Goal: Information Seeking & Learning: Learn about a topic

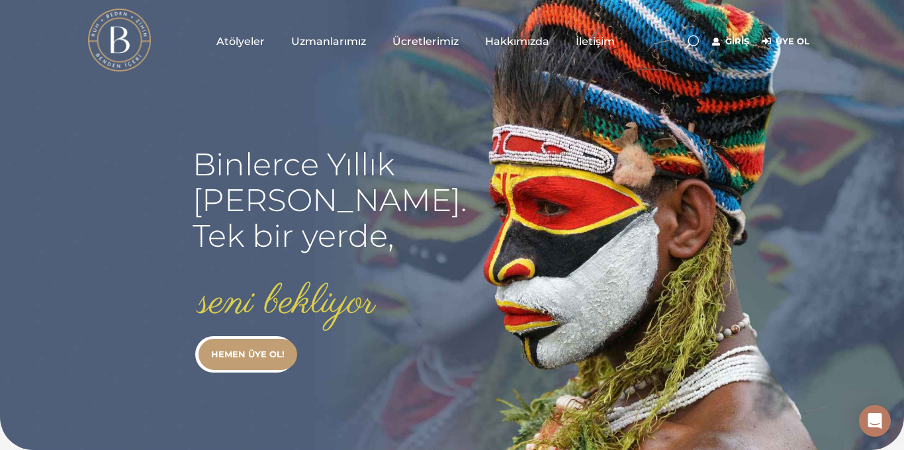
click at [731, 42] on link "Giriş" at bounding box center [730, 42] width 37 height 16
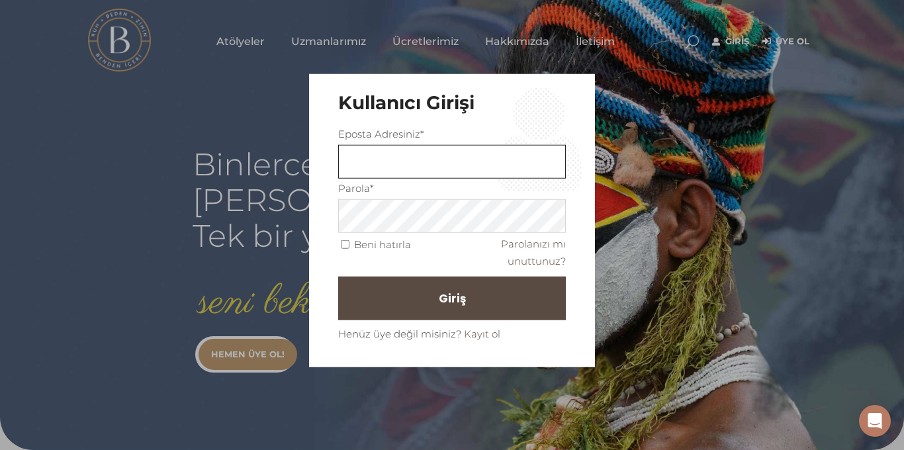
click at [496, 151] on input "text" at bounding box center [452, 162] width 228 height 34
type input "aysunsan@gmail.com"
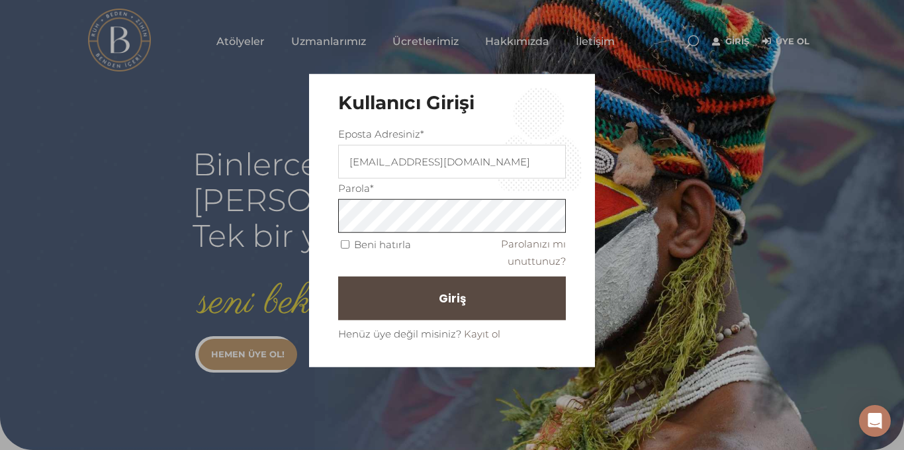
click at [338, 276] on button "Giriş" at bounding box center [452, 298] width 228 height 44
click at [516, 301] on button "Giriş" at bounding box center [452, 298] width 228 height 44
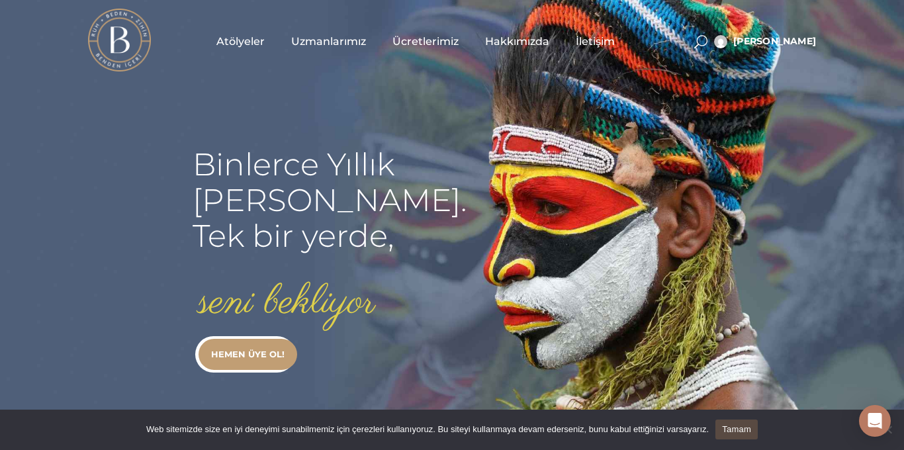
click at [236, 37] on span "Atölyeler" at bounding box center [240, 41] width 48 height 15
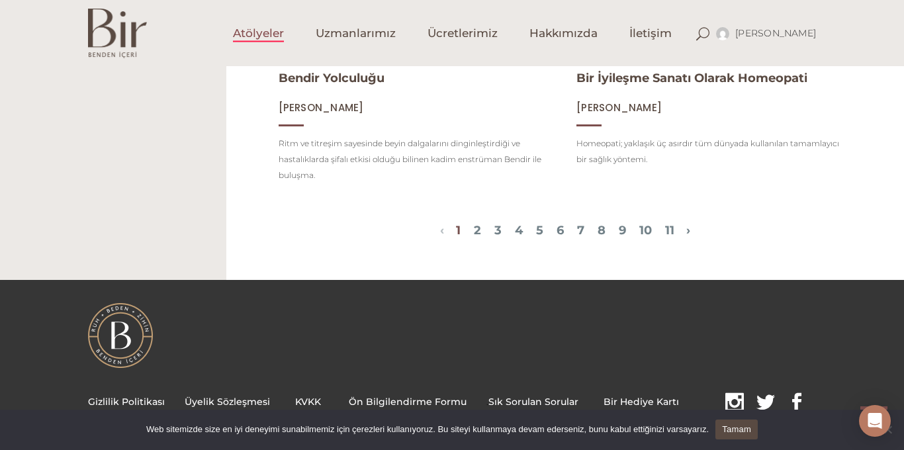
scroll to position [1604, 0]
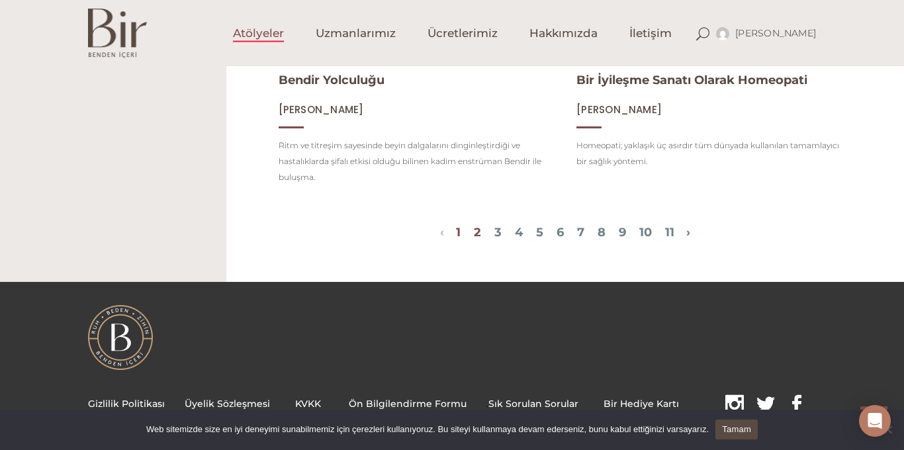
click at [474, 231] on link "2" at bounding box center [477, 232] width 7 height 15
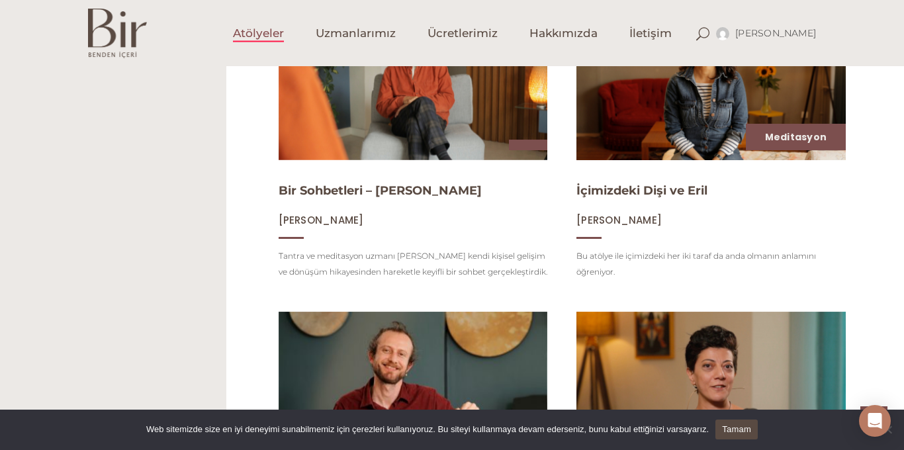
scroll to position [1128, 0]
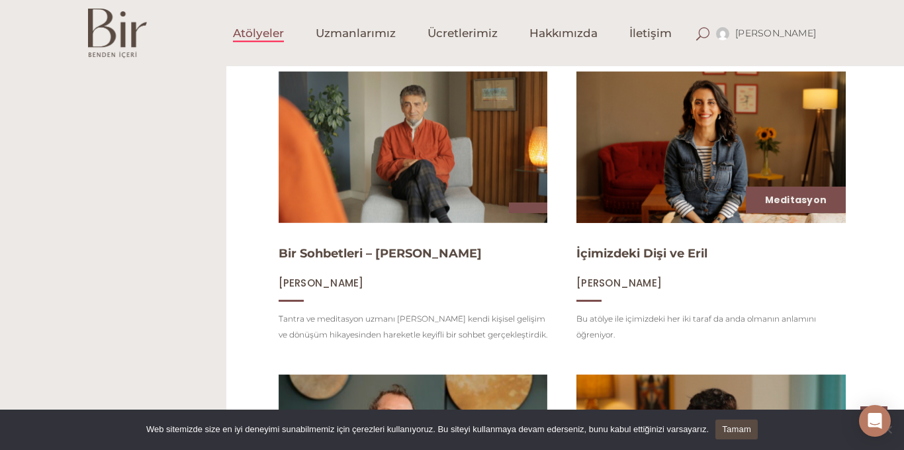
click at [709, 34] on span at bounding box center [702, 33] width 13 height 13
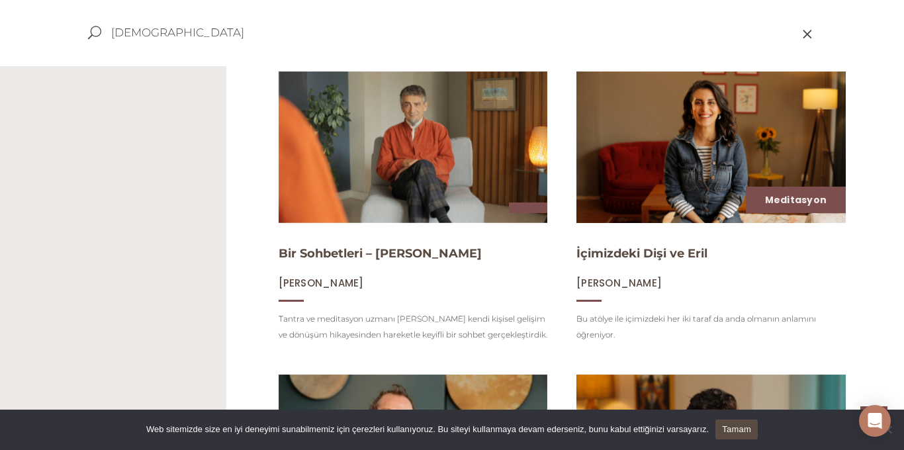
type input "tasavvuf"
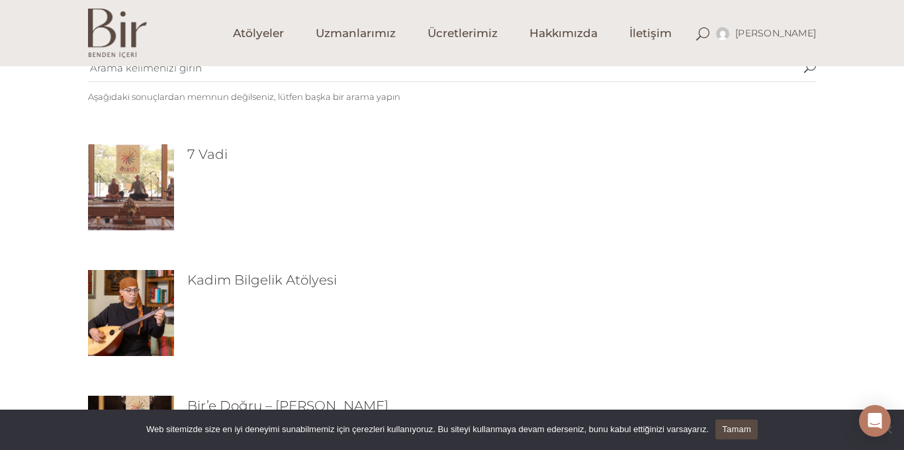
scroll to position [106, 0]
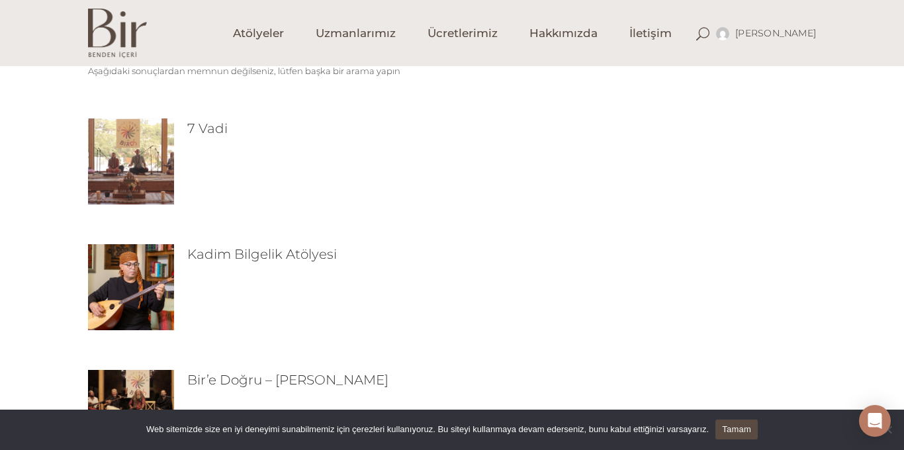
click at [175, 140] on div "7 Vadi" at bounding box center [452, 161] width 728 height 86
click at [133, 147] on img at bounding box center [131, 161] width 86 height 86
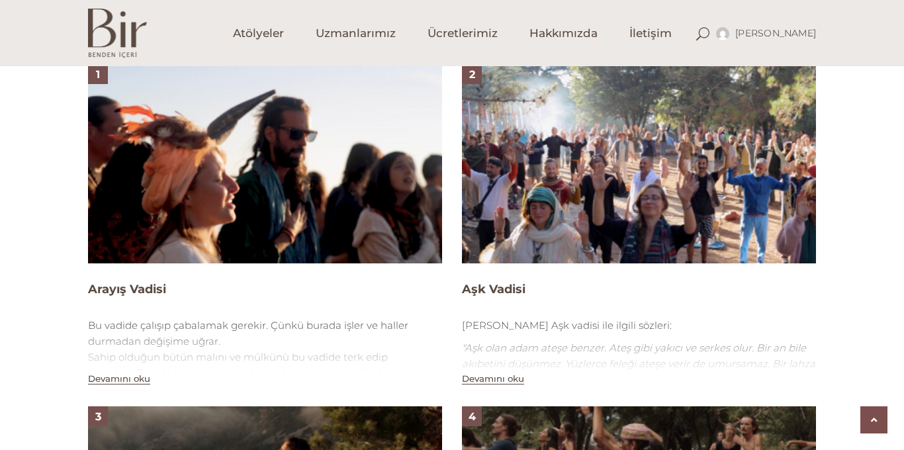
scroll to position [847, 0]
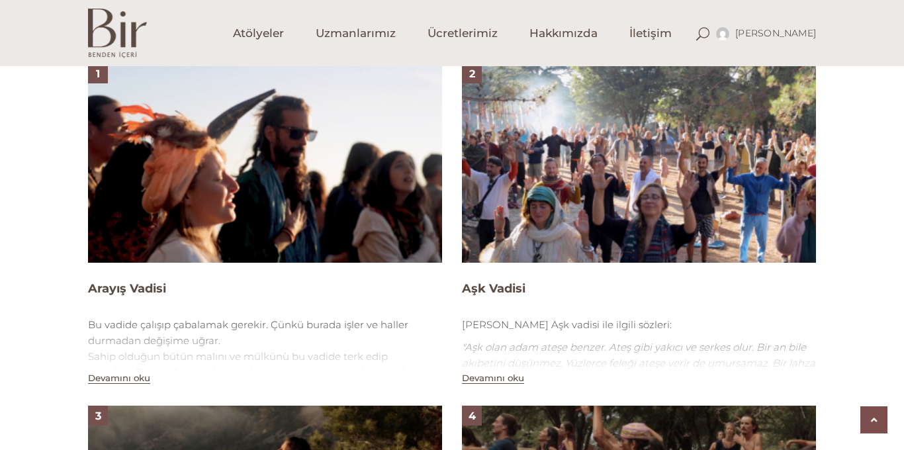
click at [228, 188] on img at bounding box center [265, 163] width 354 height 199
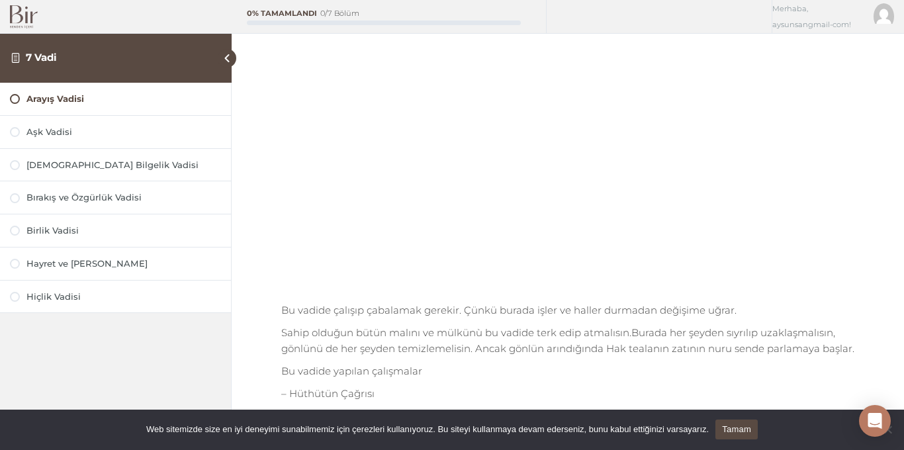
scroll to position [159, 0]
click at [245, 269] on div "Arayış Vadisi 7 Vadi Arayış Vadisi Tamamlanmadı Bu vadide çalışıp çabalamak ger…" at bounding box center [568, 252] width 672 height 823
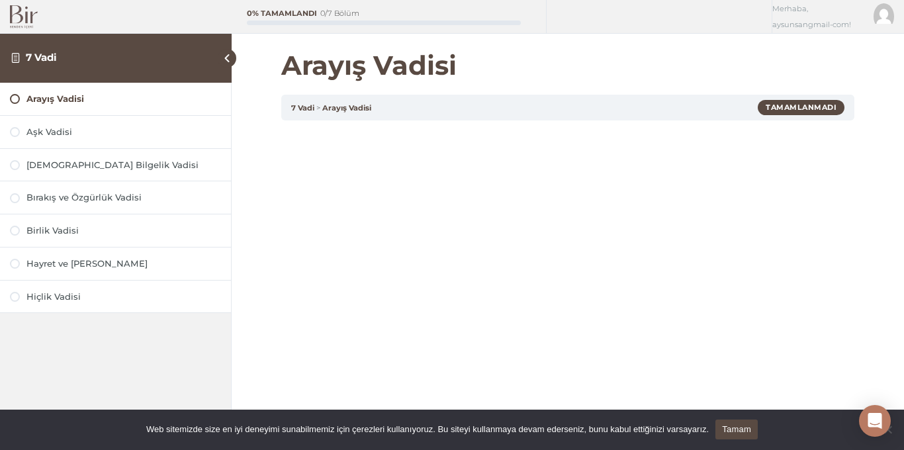
scroll to position [26, 0]
